Goal: Task Accomplishment & Management: Use online tool/utility

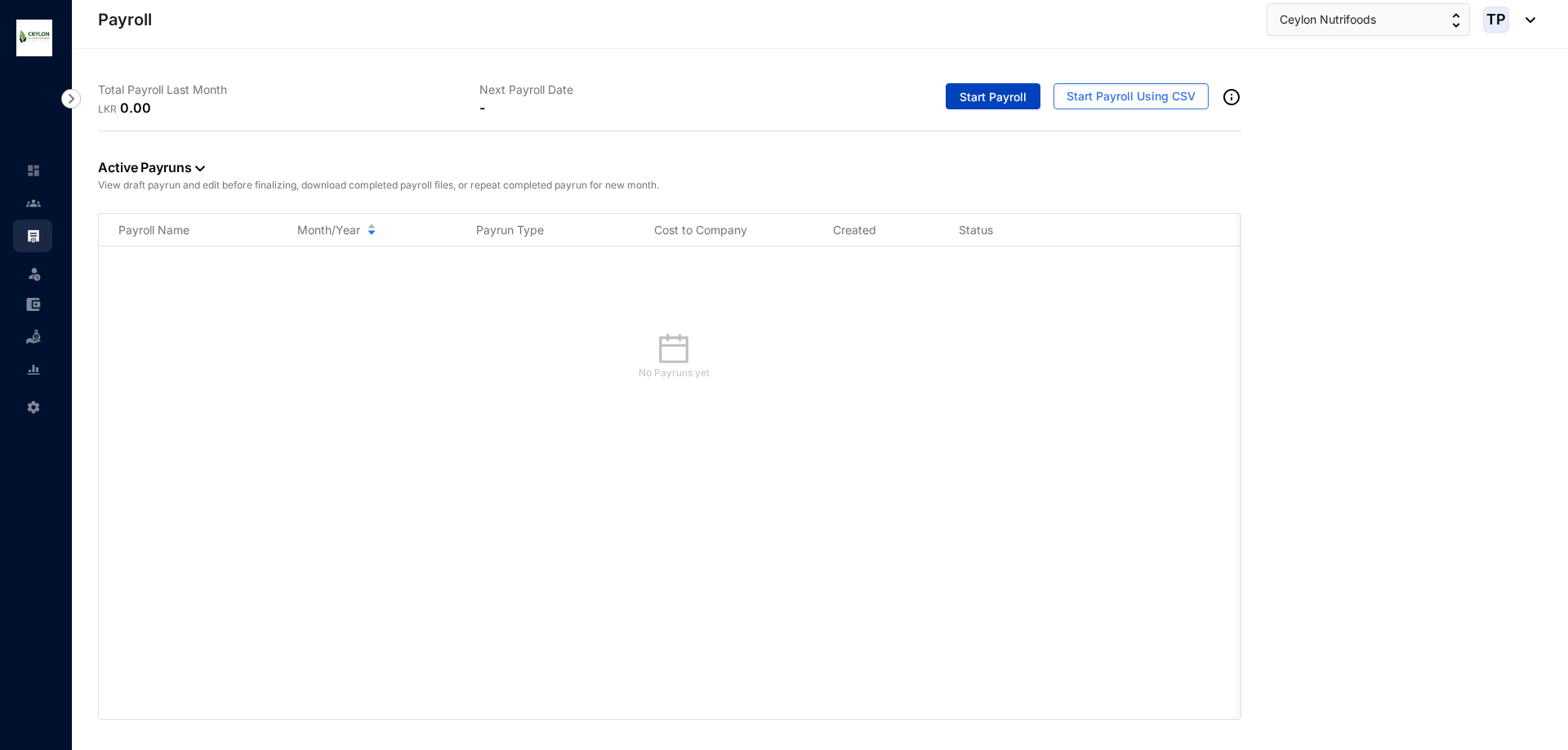
click at [1015, 98] on span "Start Payroll" at bounding box center [993, 97] width 67 height 16
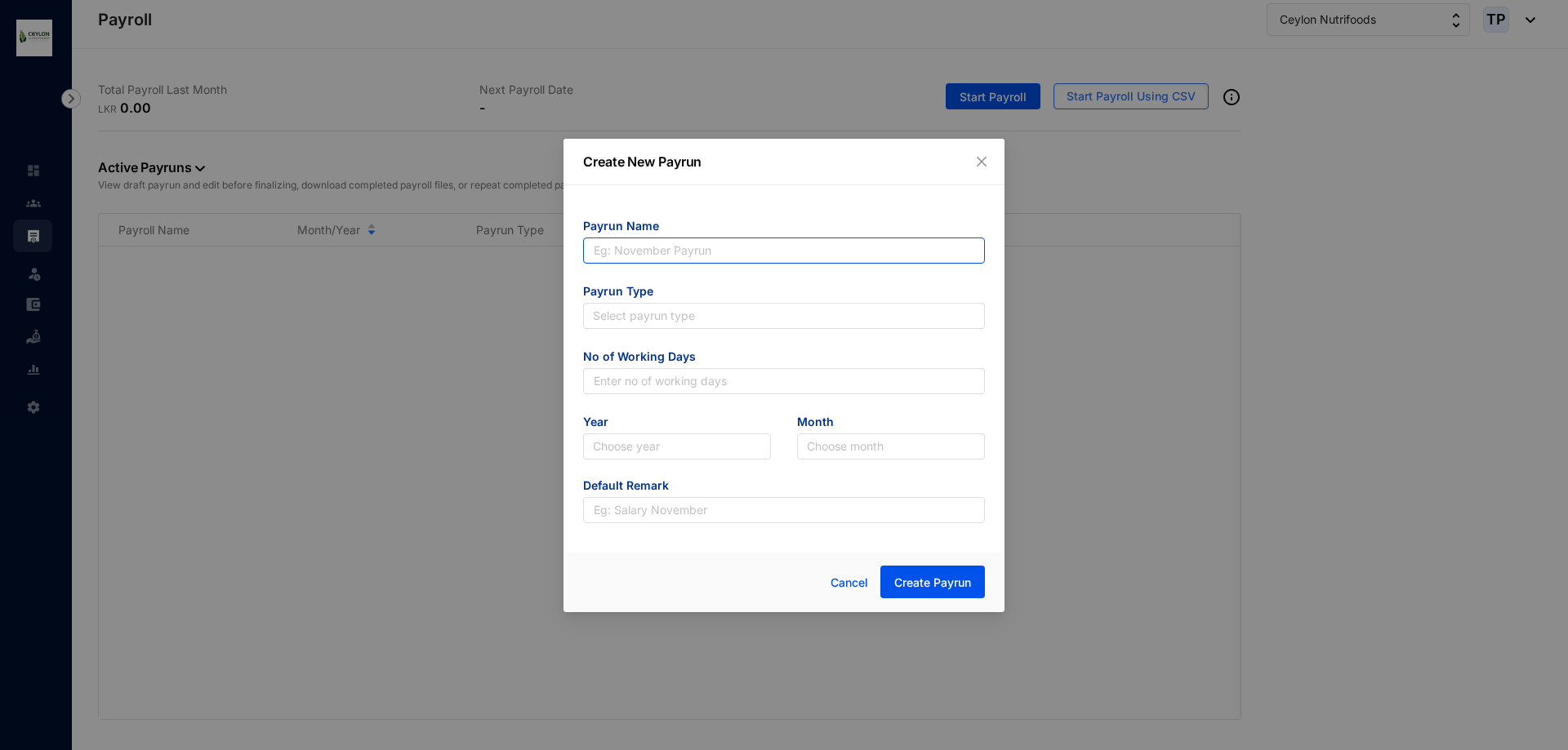
click at [849, 250] on input "text" at bounding box center [784, 250] width 402 height 26
type input "August Payrun"
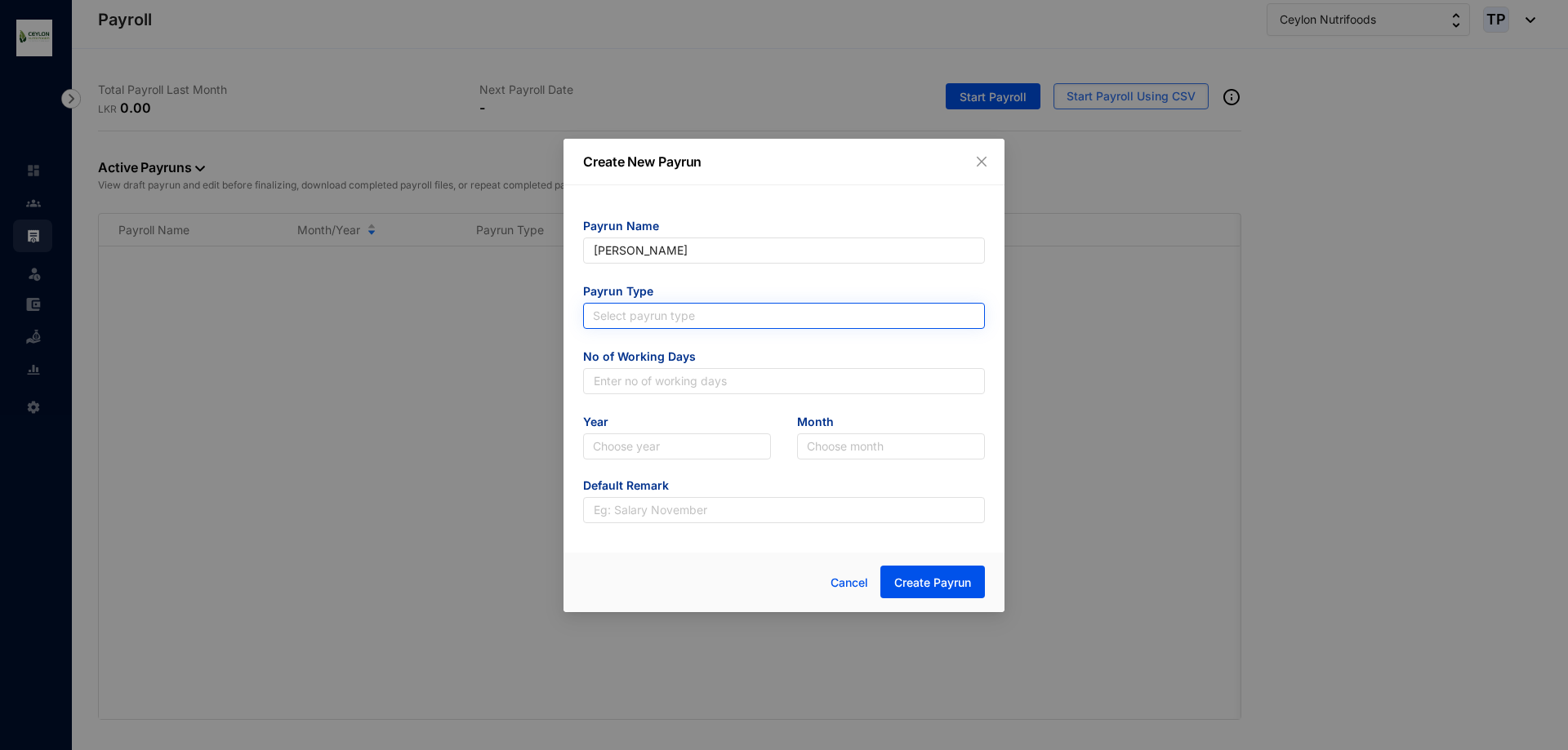
type input "August Payrun"
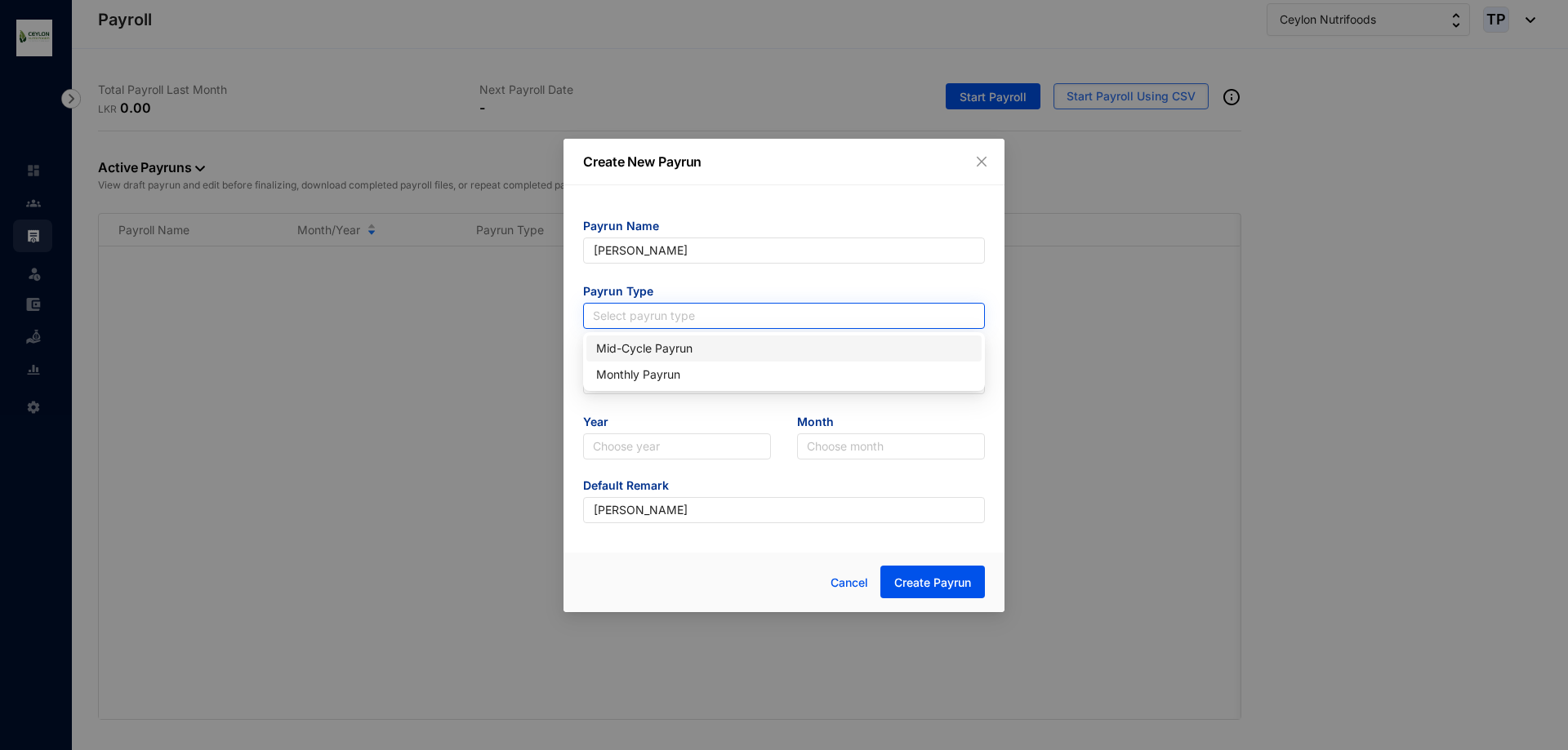
click at [817, 317] on input "search" at bounding box center [784, 316] width 382 height 25
click at [799, 368] on div "Monthly Payrun" at bounding box center [784, 375] width 376 height 18
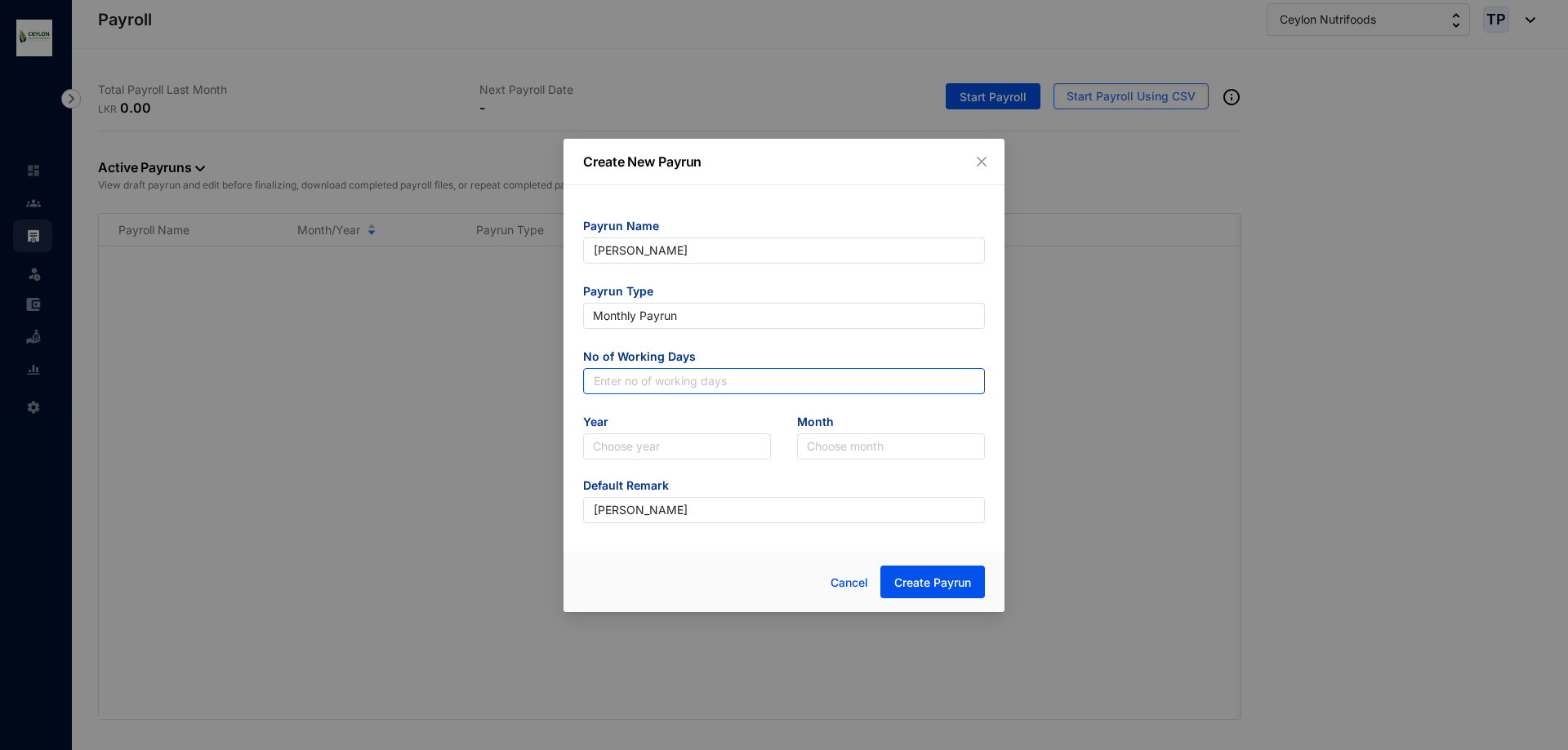
click at [803, 382] on input "text" at bounding box center [784, 380] width 402 height 26
type input "25"
click at [675, 418] on span "Year" at bounding box center [678, 424] width 188 height 20
click at [687, 447] on input "search" at bounding box center [678, 447] width 169 height 25
click at [683, 503] on div "2025" at bounding box center [677, 505] width 161 height 18
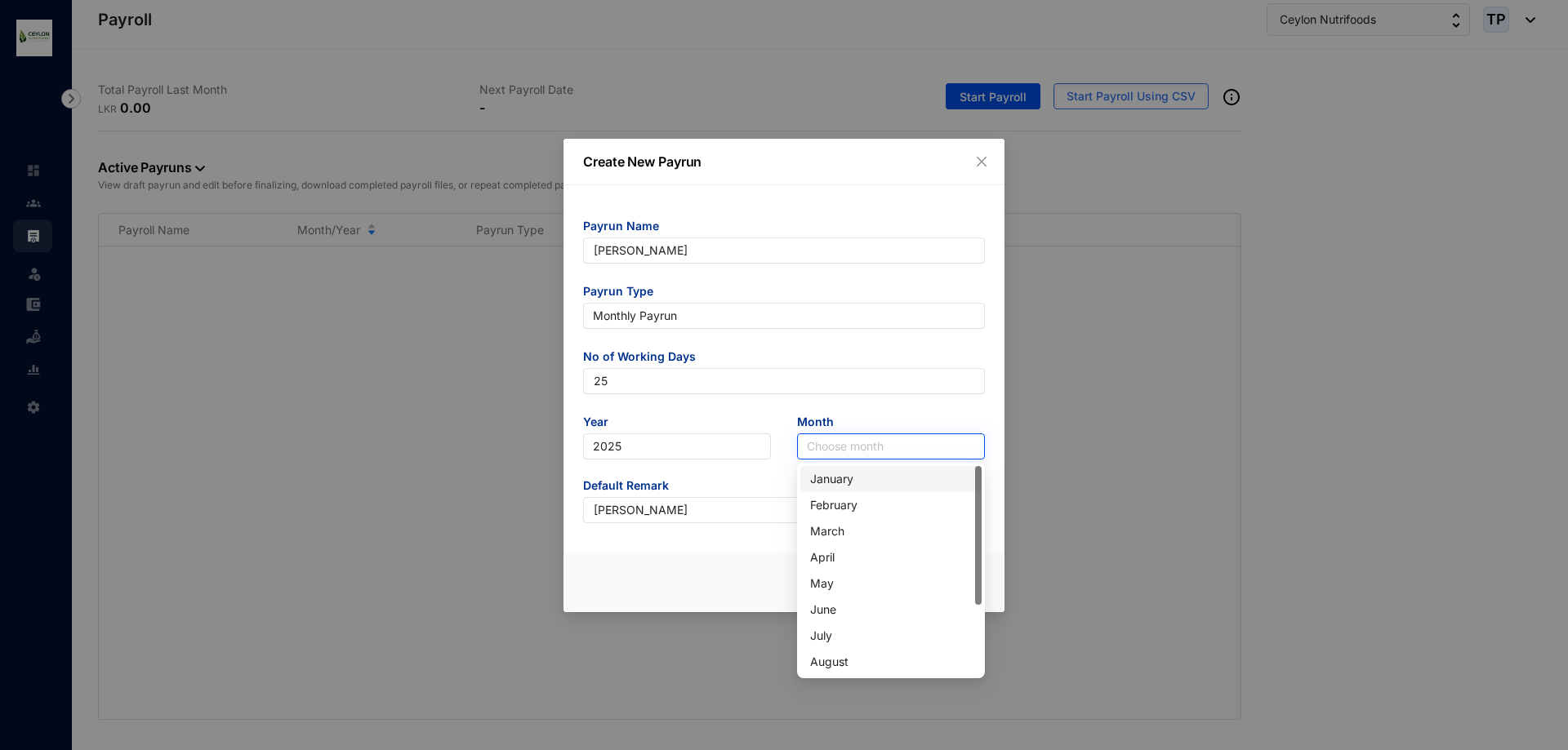
click at [860, 445] on input "search" at bounding box center [891, 447] width 169 height 25
click at [878, 660] on div "August" at bounding box center [891, 662] width 161 height 18
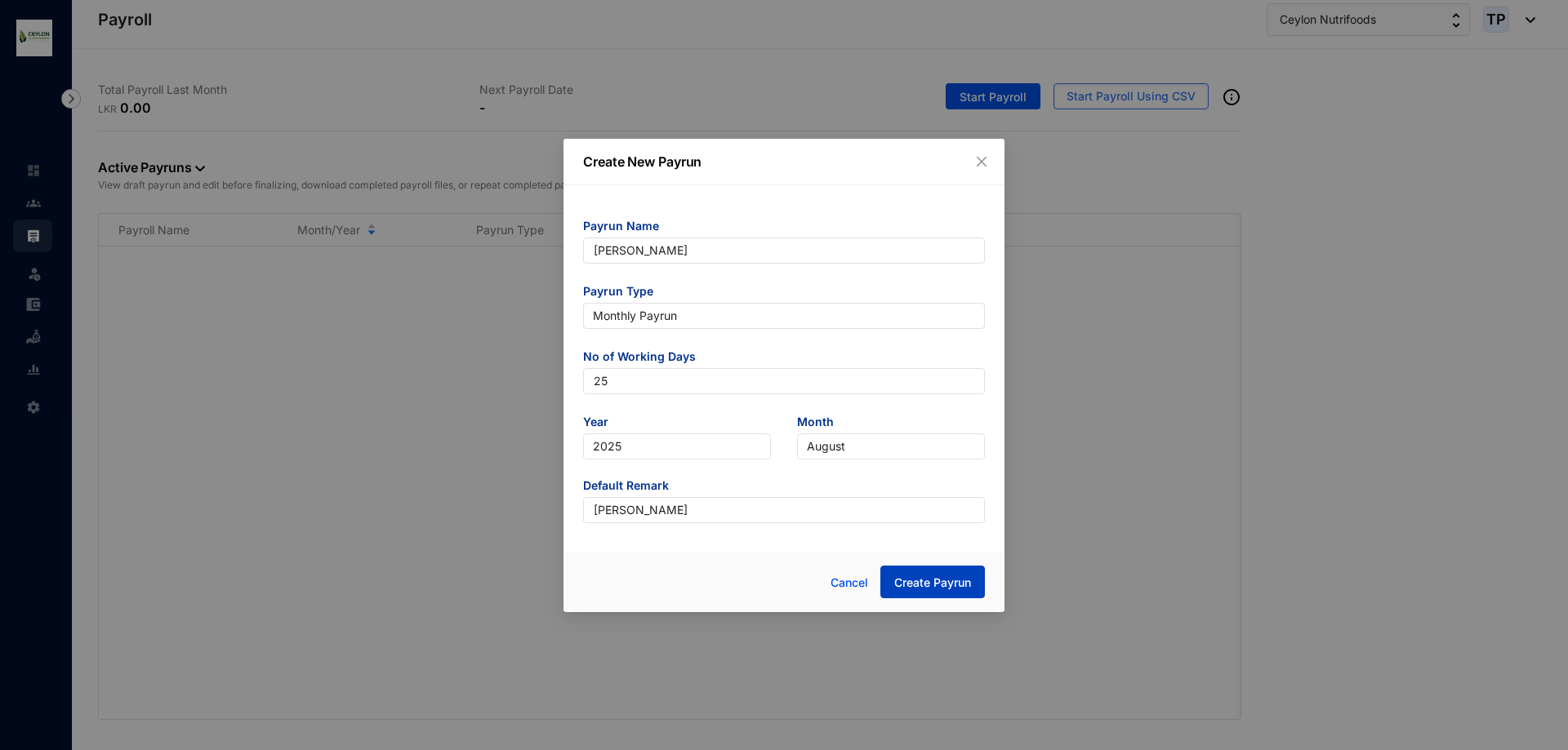
click at [946, 593] on button "Create Payrun" at bounding box center [933, 582] width 105 height 33
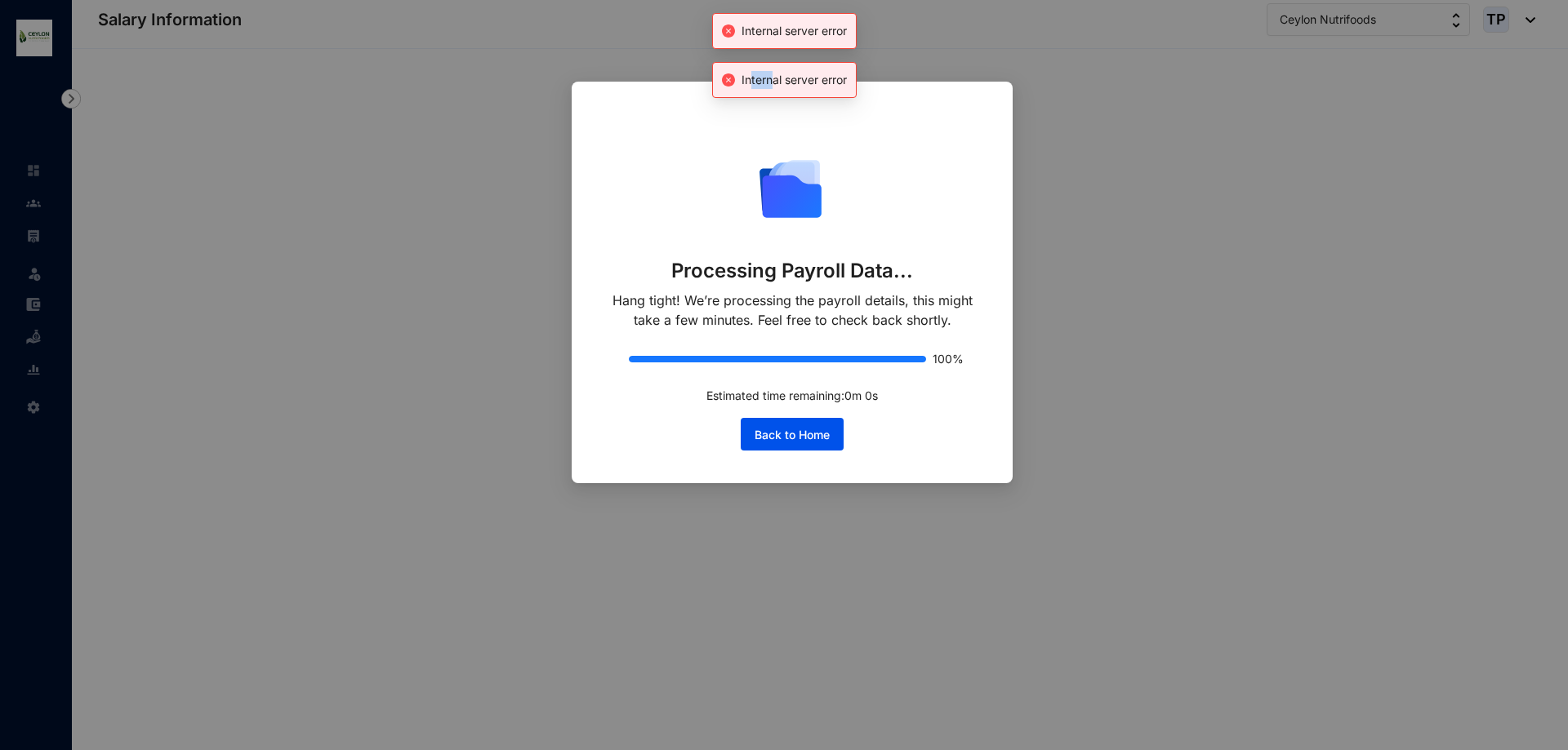
drag, startPoint x: 771, startPoint y: 77, endPoint x: 748, endPoint y: 71, distance: 23.8
click at [749, 71] on div "Internal server error" at bounding box center [784, 80] width 145 height 36
click at [741, 72] on div "Internal server error" at bounding box center [784, 80] width 145 height 36
click at [741, 49] on div "Internal server error" at bounding box center [784, 31] width 145 height 36
click at [741, 72] on body "Salary Information Leave Settings Salary Information Ceylon Nutrifoods TP Inter…" at bounding box center [784, 375] width 1568 height 750
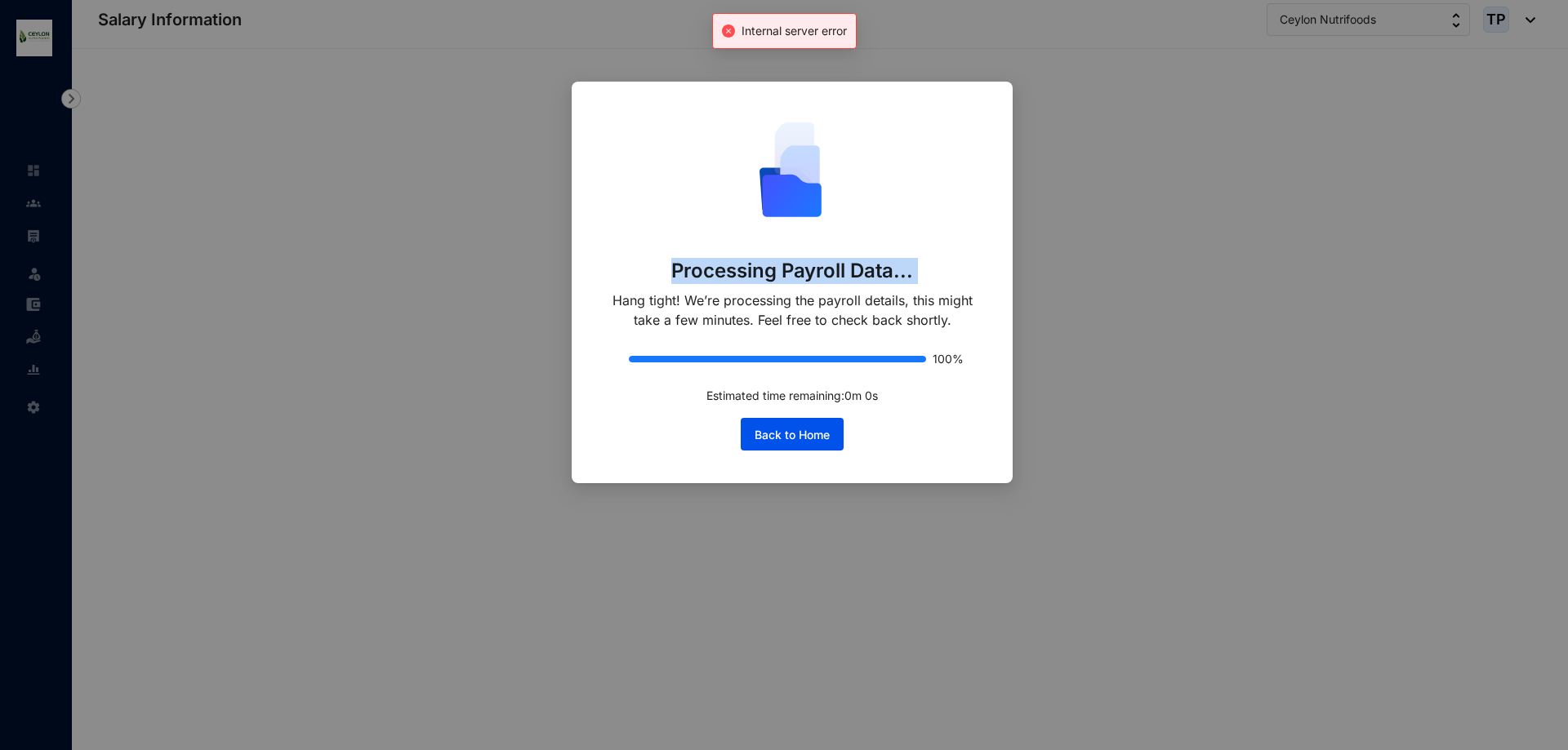
click at [741, 73] on div "Processing Payroll Data... Hang tight! We’re processing the payroll details, th…" at bounding box center [784, 375] width 1568 height 750
click at [745, 33] on span "Internal server error" at bounding box center [794, 31] width 106 height 14
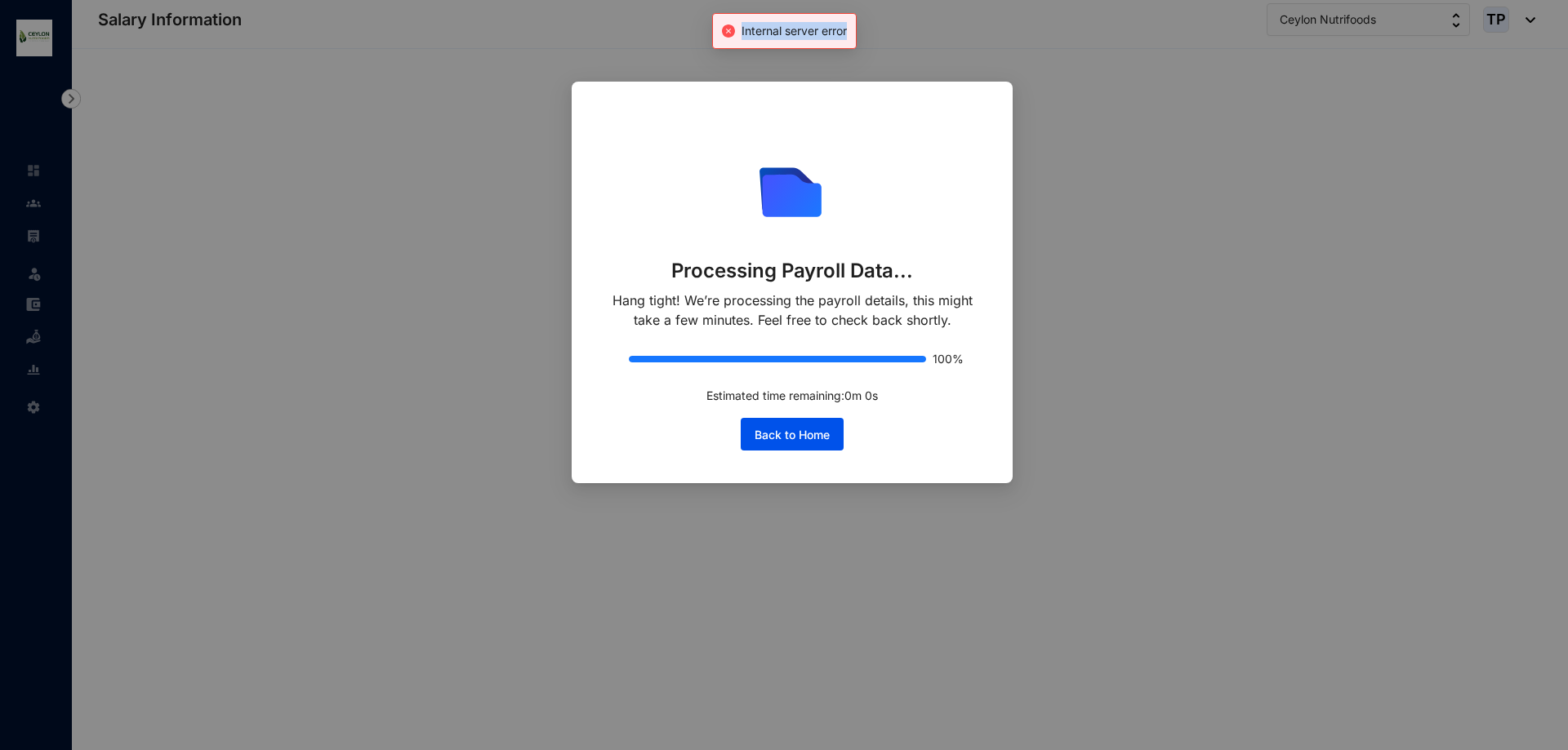
click at [745, 33] on span "Internal server error" at bounding box center [794, 31] width 106 height 14
copy span "Internal server error"
click at [798, 444] on button "Back to Home" at bounding box center [792, 434] width 103 height 33
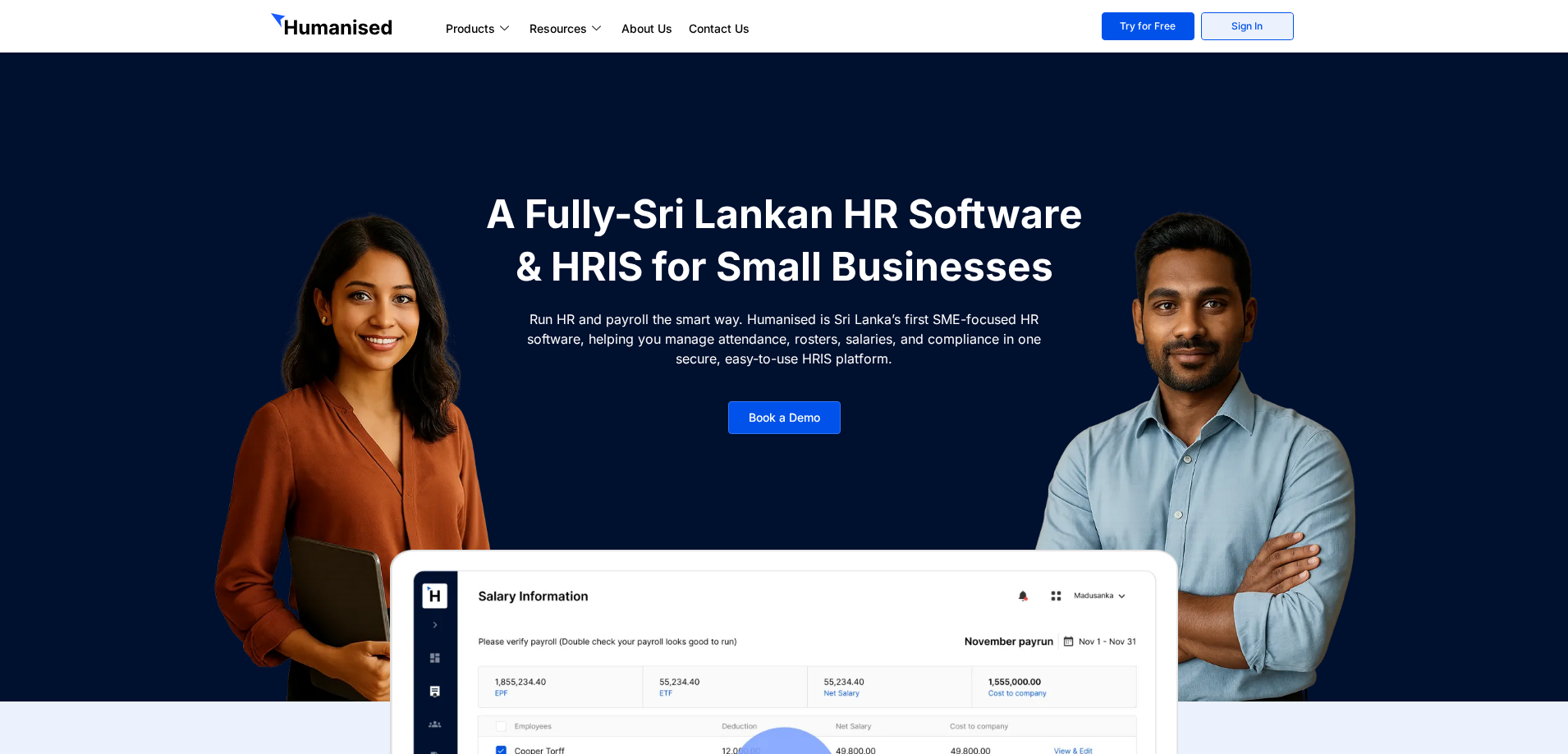
click at [1247, 26] on link "Sign In" at bounding box center [1247, 26] width 93 height 28
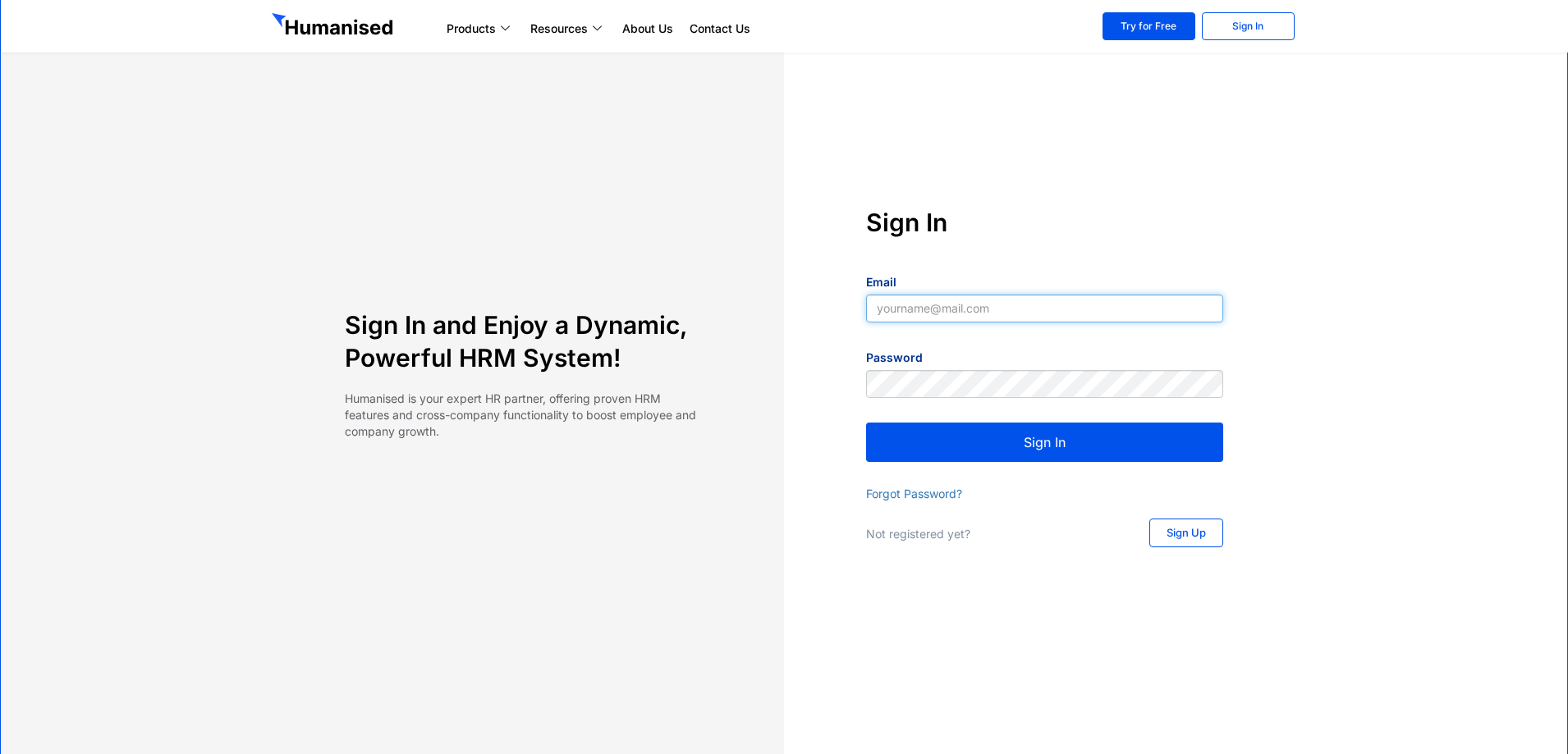
type input "yapa2009@yahoo.com"
click at [1154, 452] on button "Sign In" at bounding box center [1045, 442] width 357 height 39
